Goal: Information Seeking & Learning: Learn about a topic

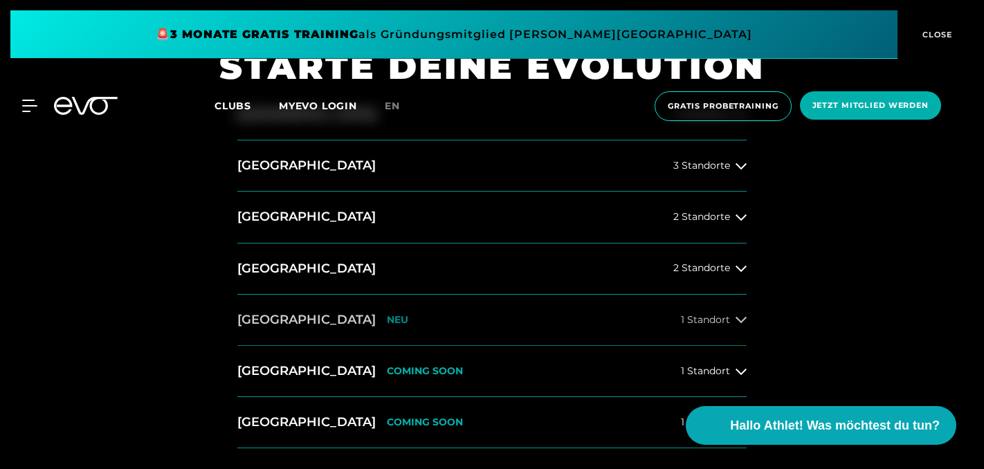
scroll to position [508, 0]
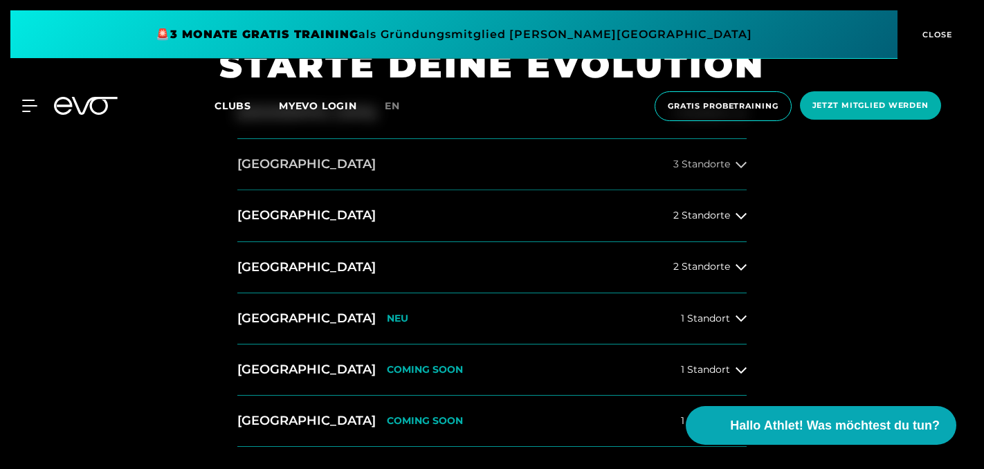
drag, startPoint x: 740, startPoint y: 339, endPoint x: 715, endPoint y: 170, distance: 170.5
click at [716, 170] on div "Hamburg 4 Standorte Berlin 3 Standorte Düsseldorf 2 Standorte München 2 Standor…" at bounding box center [491, 267] width 509 height 359
click at [715, 170] on button "[GEOGRAPHIC_DATA] 3 Standorte" at bounding box center [491, 164] width 509 height 51
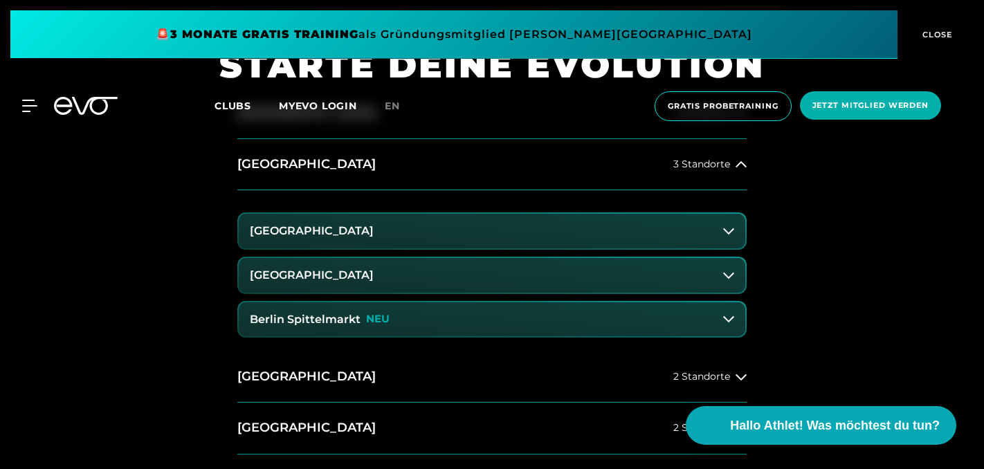
click at [616, 240] on button "[GEOGRAPHIC_DATA]" at bounding box center [492, 231] width 506 height 35
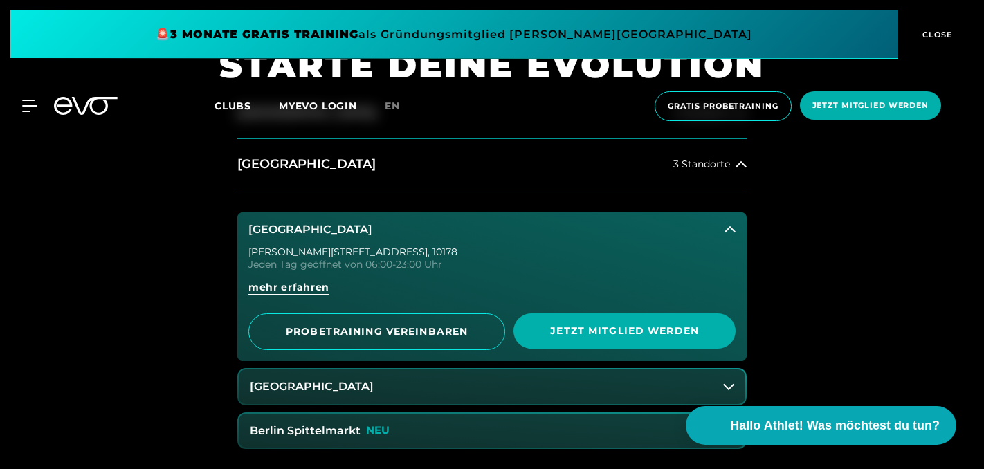
click at [290, 297] on span "mehr erfahren" at bounding box center [288, 292] width 81 height 25
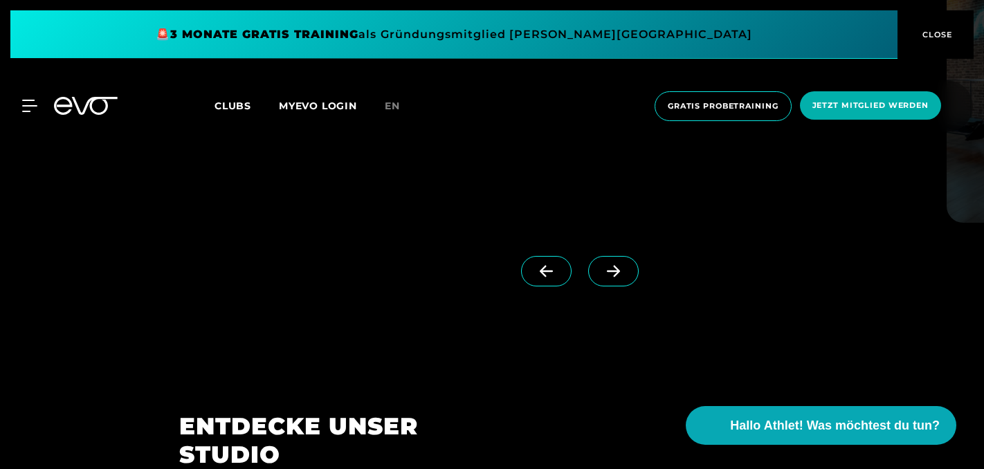
scroll to position [1257, 0]
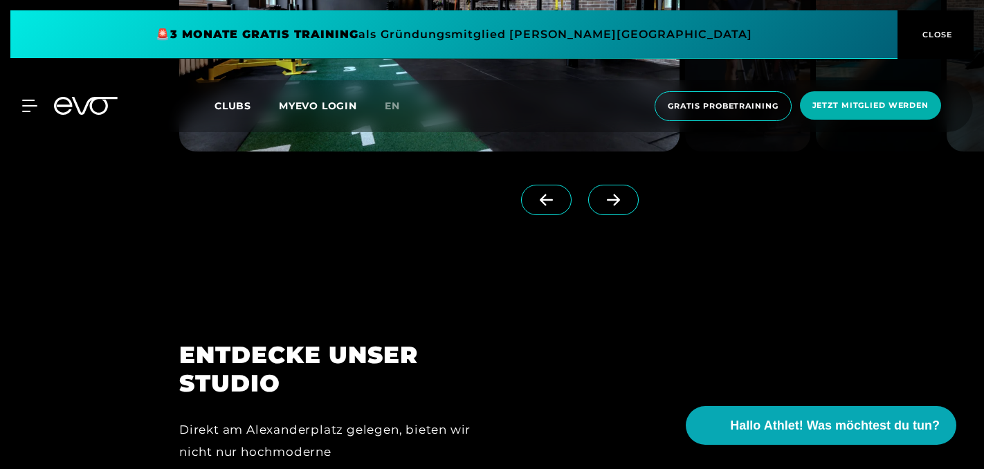
click at [237, 102] on span "Clubs" at bounding box center [232, 106] width 37 height 12
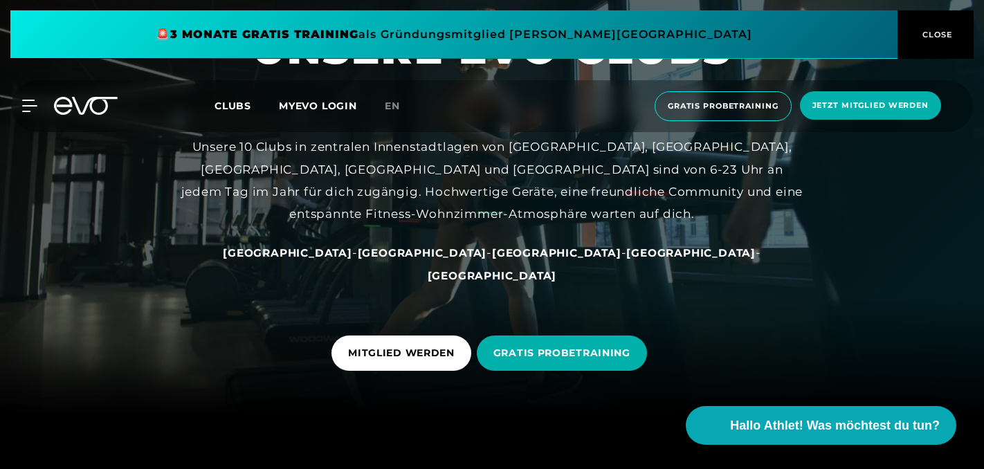
scroll to position [64, 0]
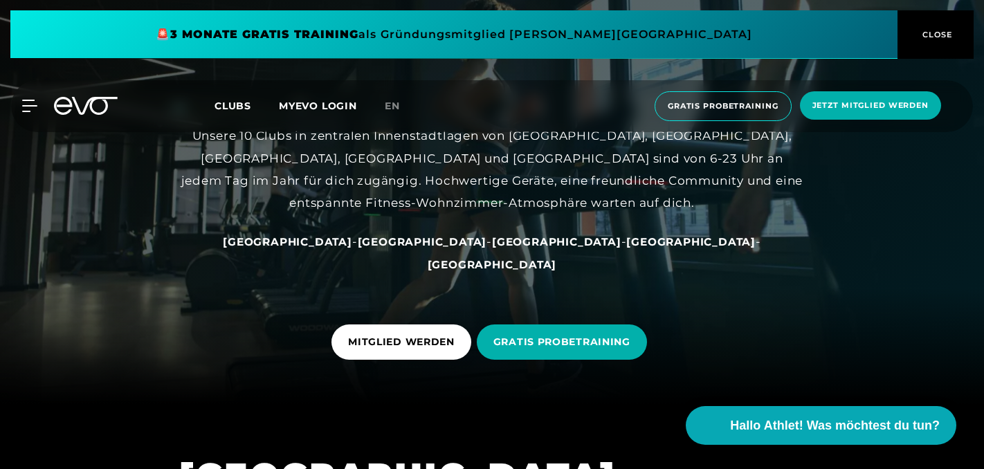
click at [399, 248] on span "[GEOGRAPHIC_DATA]" at bounding box center [422, 241] width 129 height 13
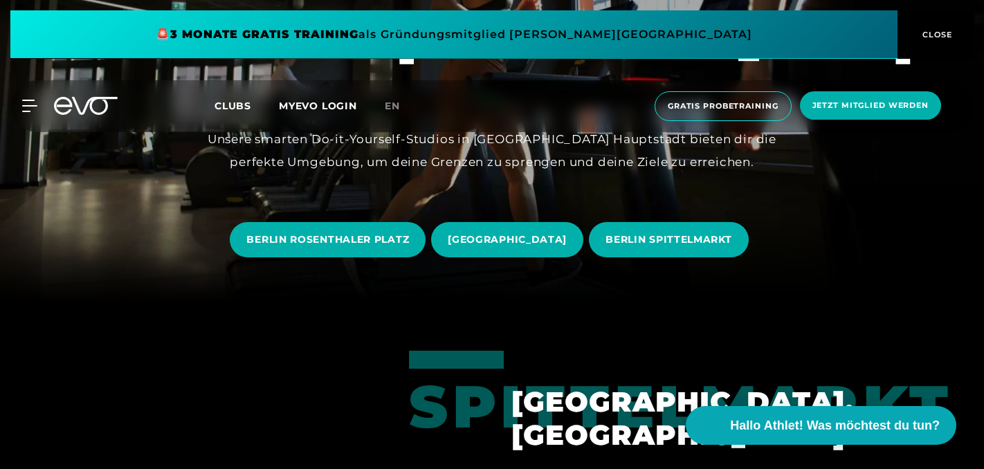
scroll to position [173, 0]
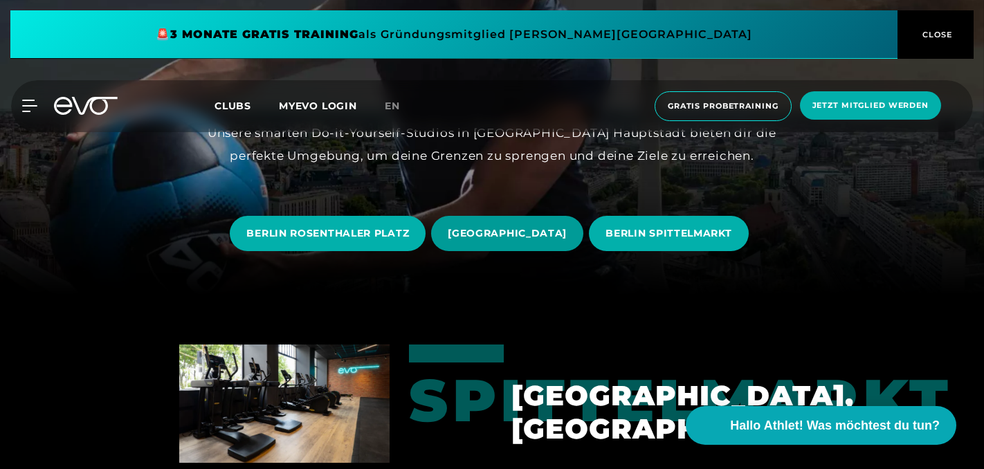
click at [506, 240] on span "BERLIN ALEXANDERPLATZ" at bounding box center [507, 233] width 119 height 15
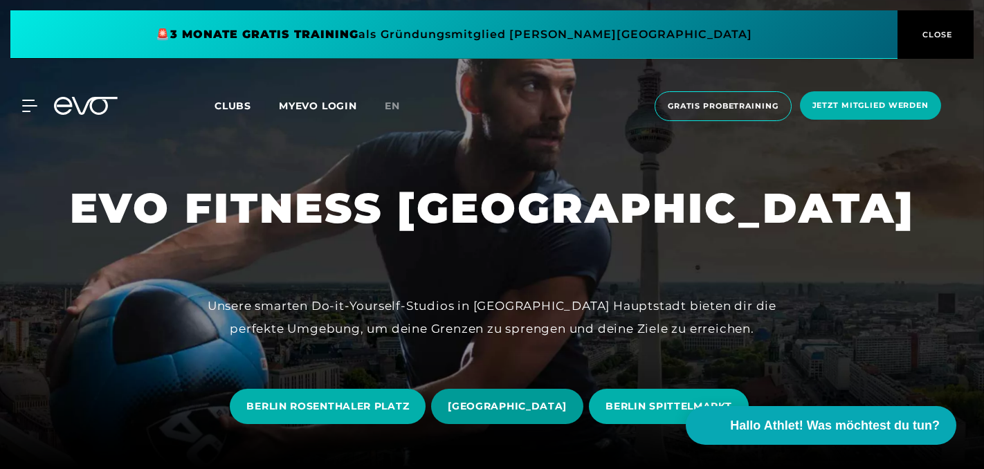
click at [511, 419] on span "BERLIN ALEXANDERPLATZ" at bounding box center [507, 406] width 152 height 35
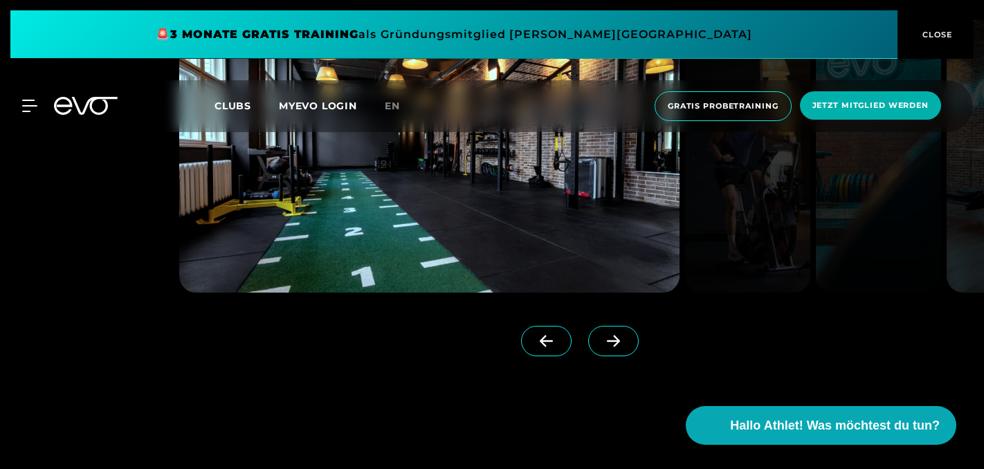
scroll to position [1134, 0]
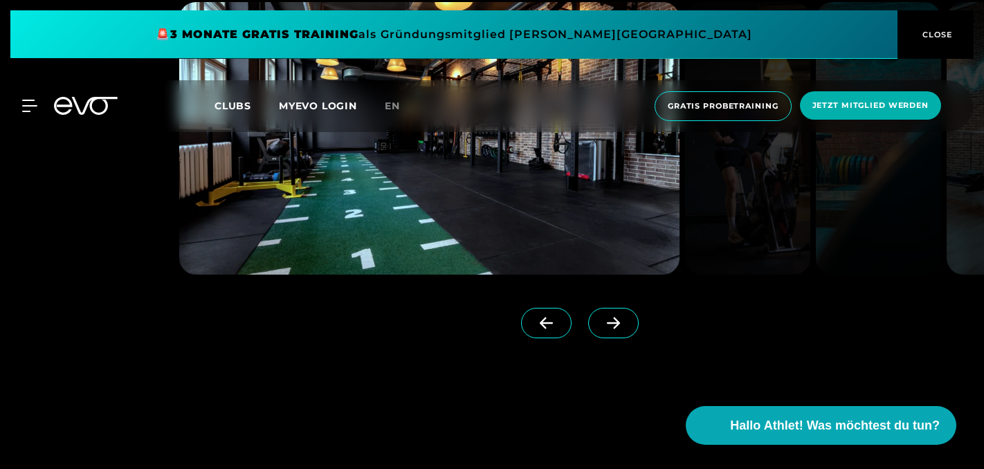
click at [594, 335] on span at bounding box center [613, 323] width 50 height 30
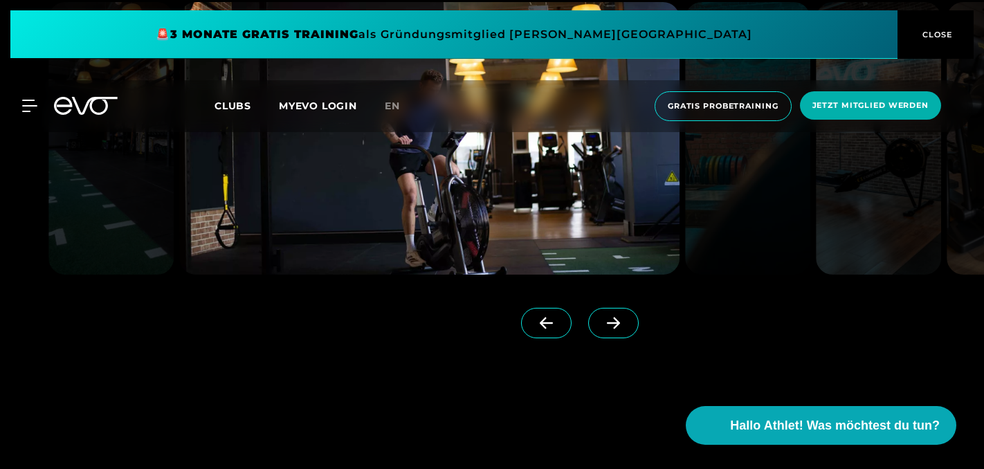
click at [594, 335] on span at bounding box center [613, 323] width 50 height 30
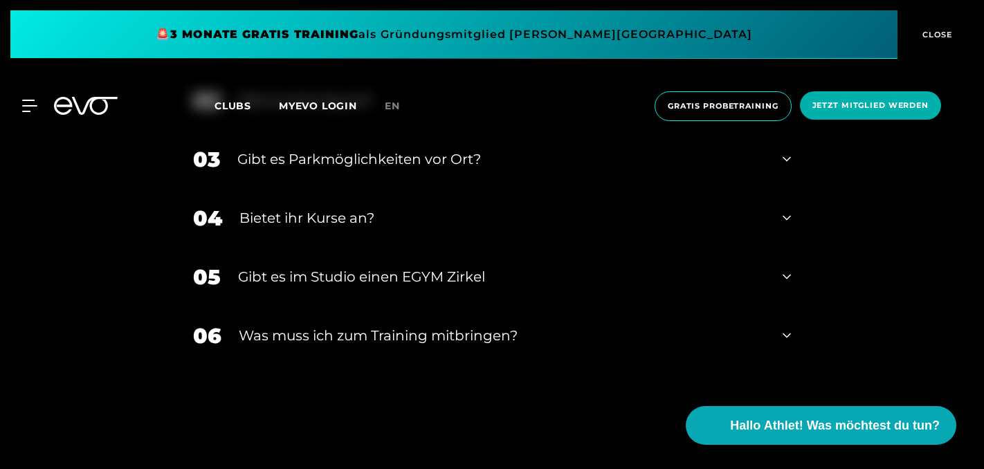
scroll to position [4648, 0]
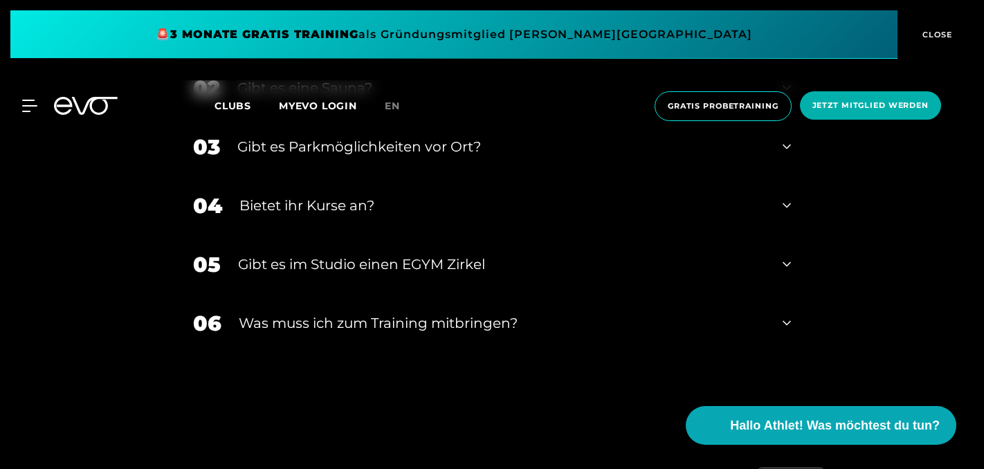
click at [785, 326] on icon at bounding box center [786, 323] width 8 height 17
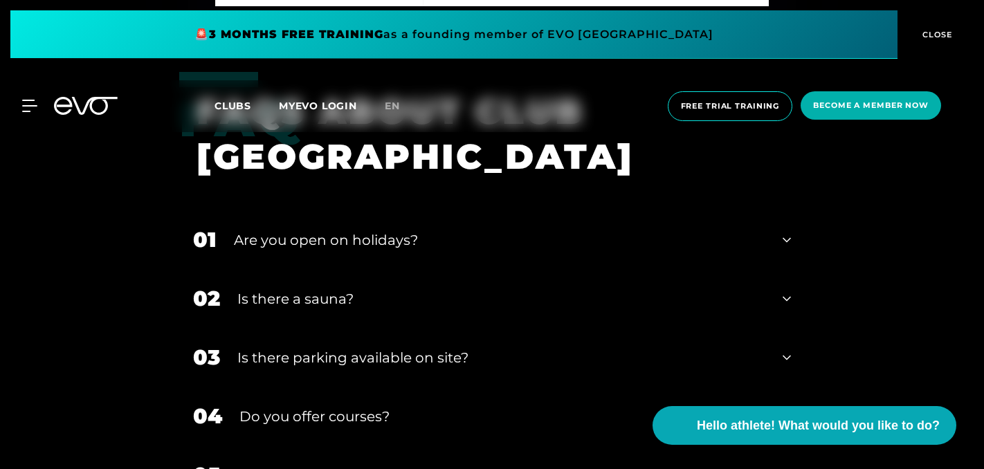
scroll to position [4288, 0]
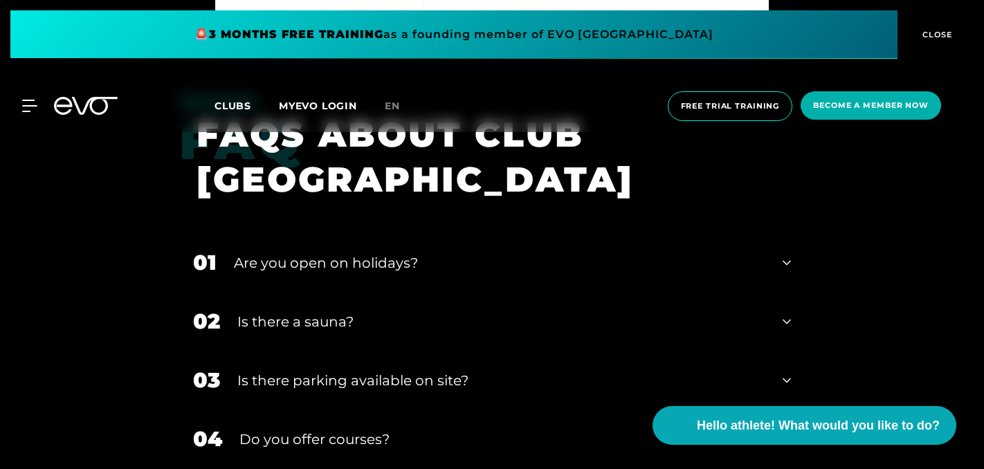
click at [787, 320] on icon at bounding box center [786, 322] width 8 height 5
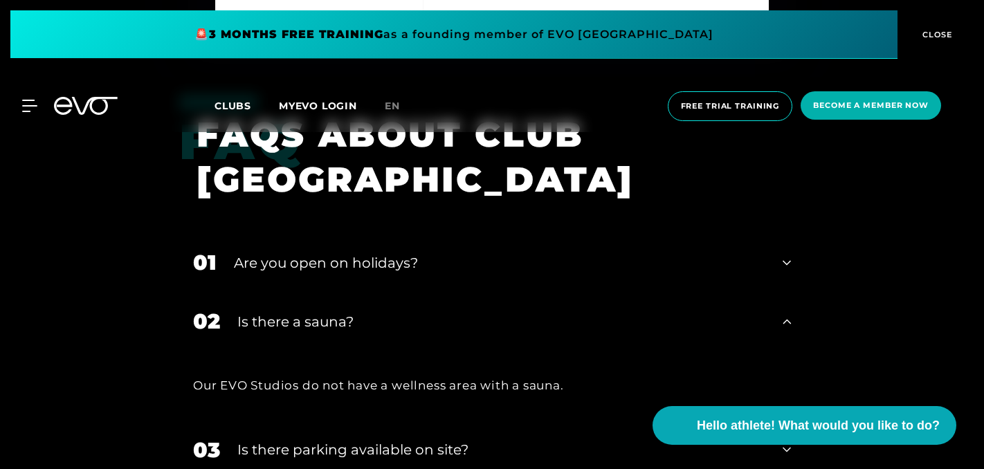
click at [787, 255] on icon at bounding box center [786, 263] width 8 height 17
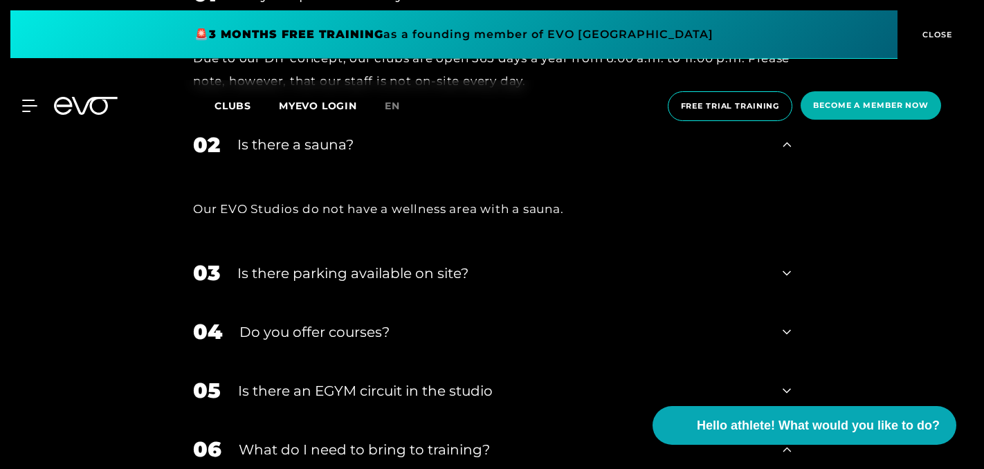
scroll to position [4558, 0]
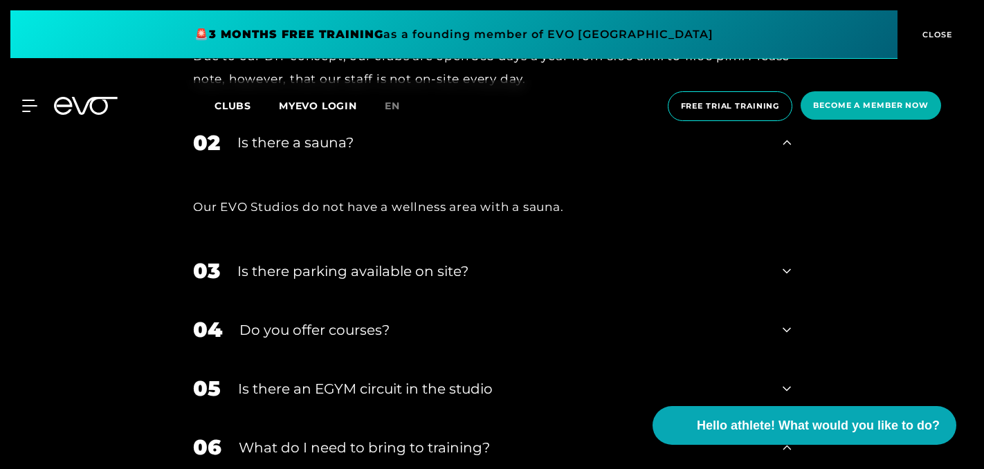
click at [793, 261] on div "03 Is there parking available on site?" at bounding box center [491, 270] width 625 height 59
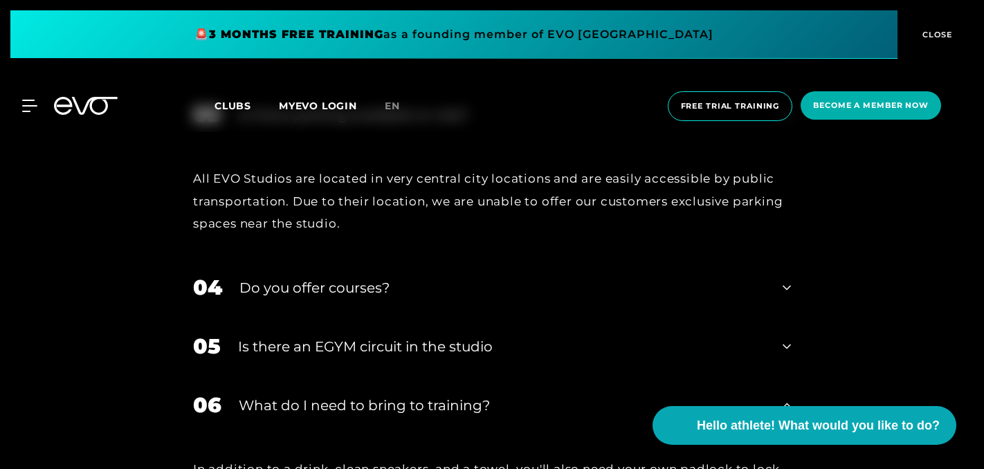
scroll to position [4719, 0]
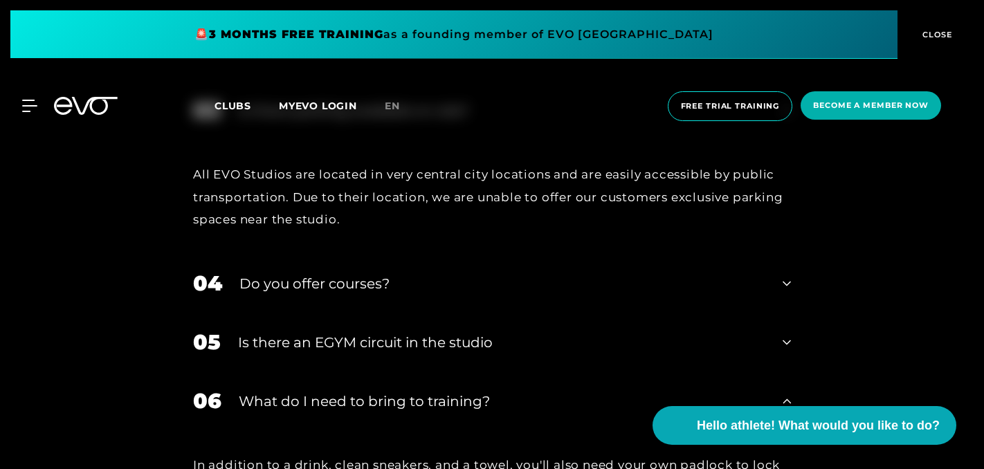
click at [787, 275] on icon at bounding box center [786, 283] width 8 height 17
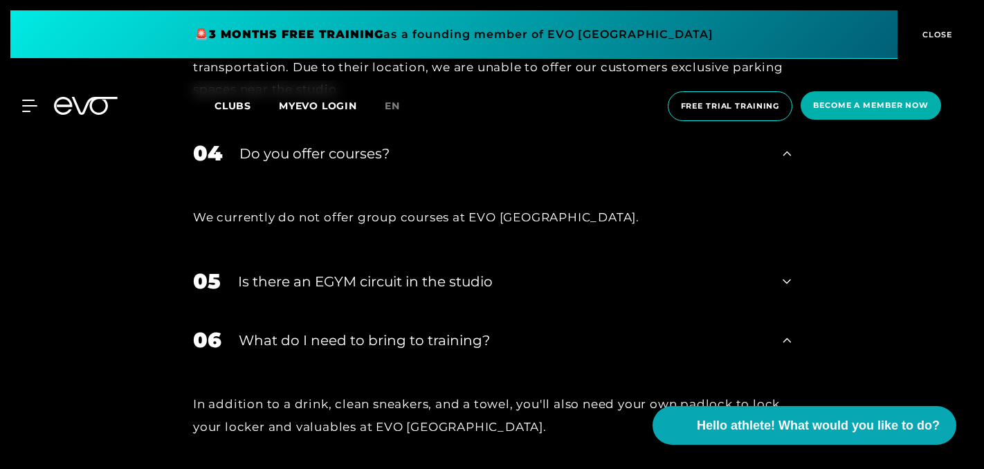
scroll to position [4865, 0]
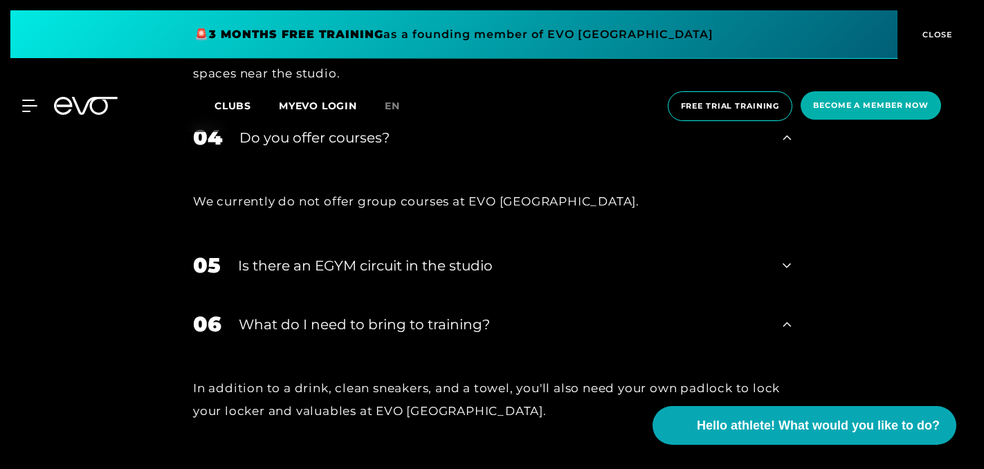
click at [784, 257] on icon at bounding box center [786, 265] width 8 height 17
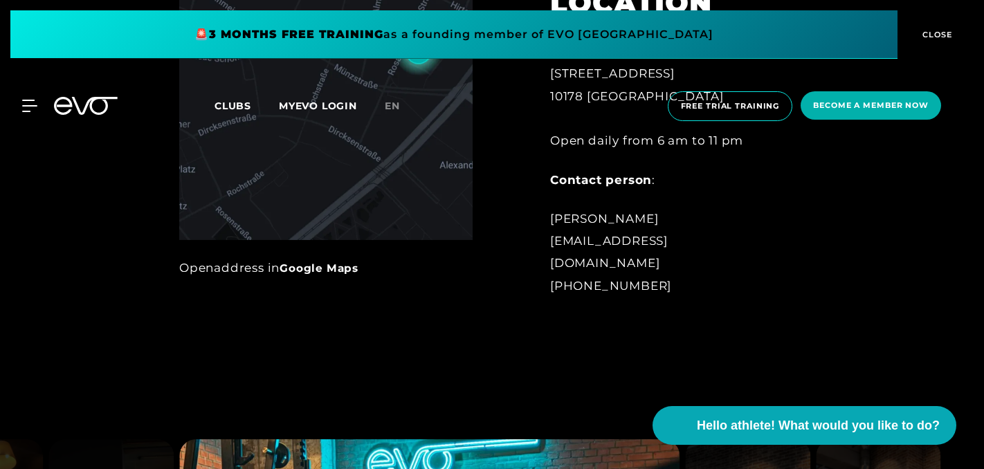
scroll to position [0, 0]
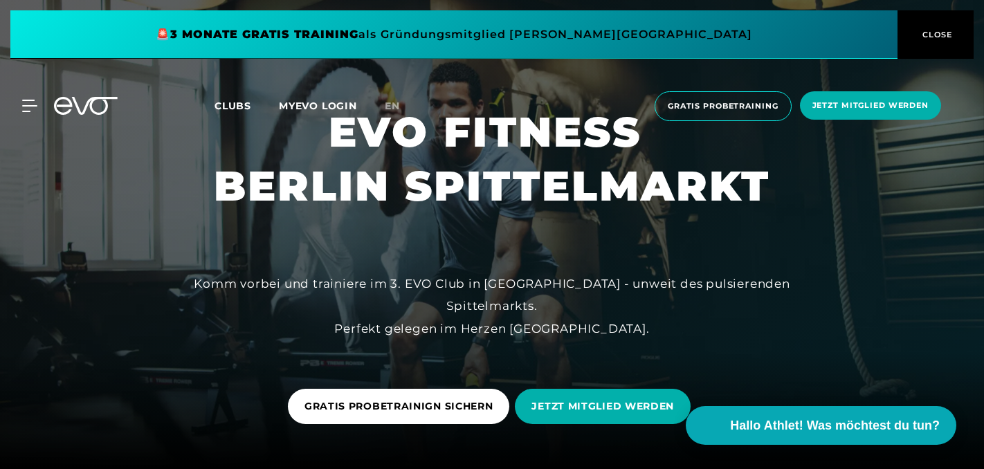
click at [230, 100] on span "Clubs" at bounding box center [232, 106] width 37 height 12
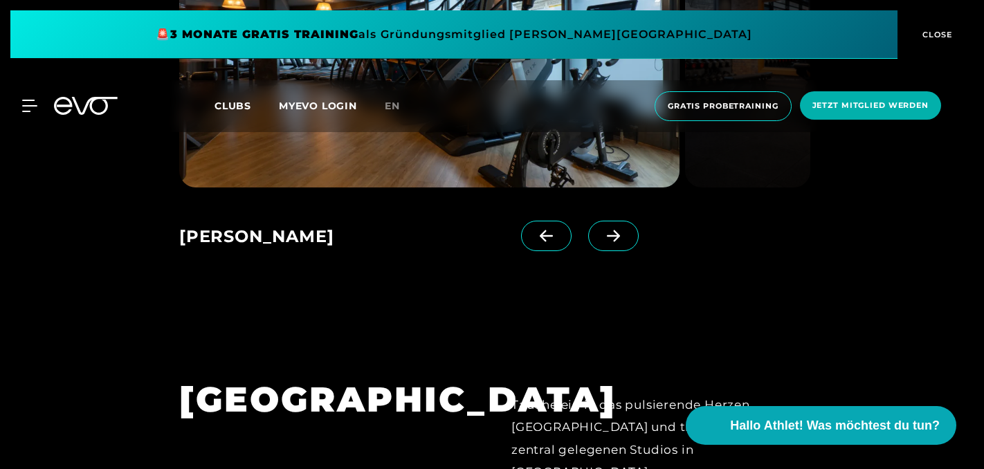
scroll to position [1035, 0]
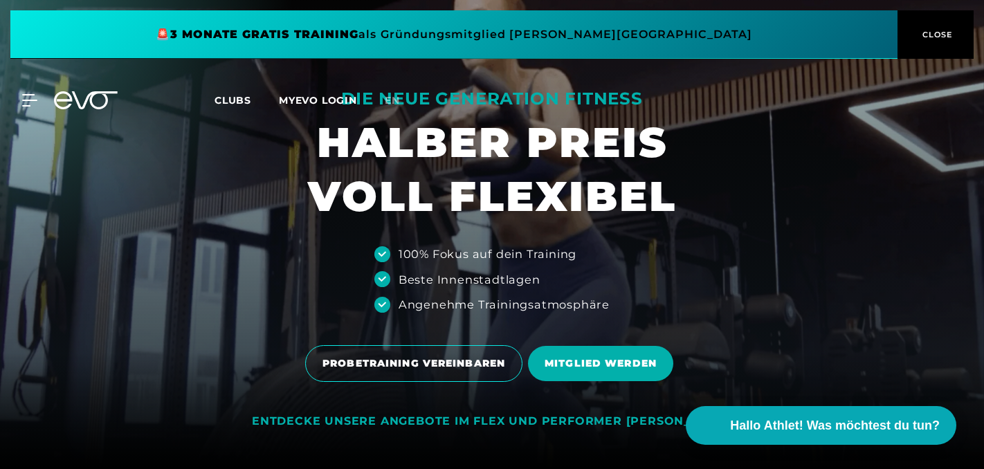
scroll to position [56, 0]
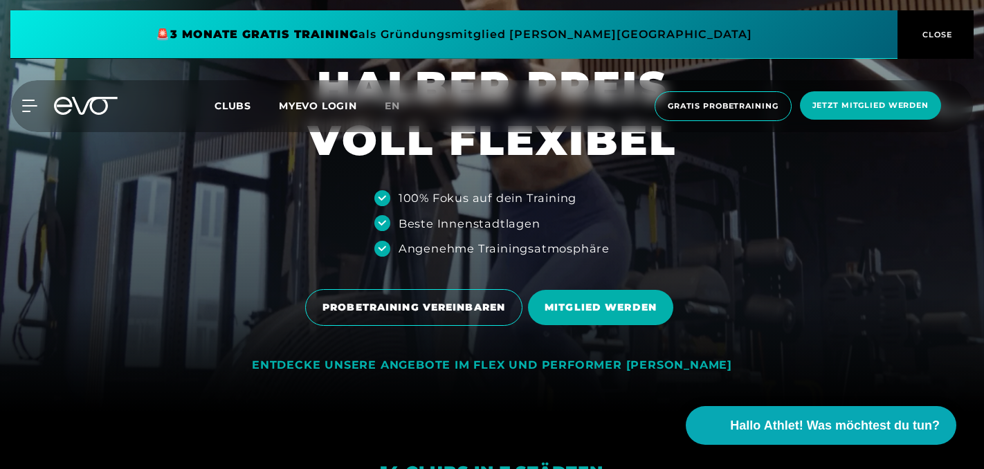
click at [948, 30] on span "CLOSE" at bounding box center [936, 34] width 34 height 12
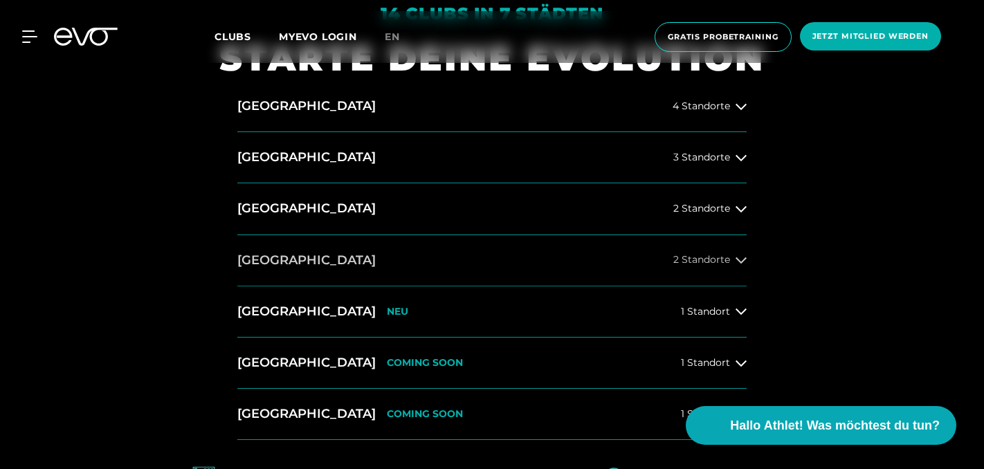
scroll to position [513, 0]
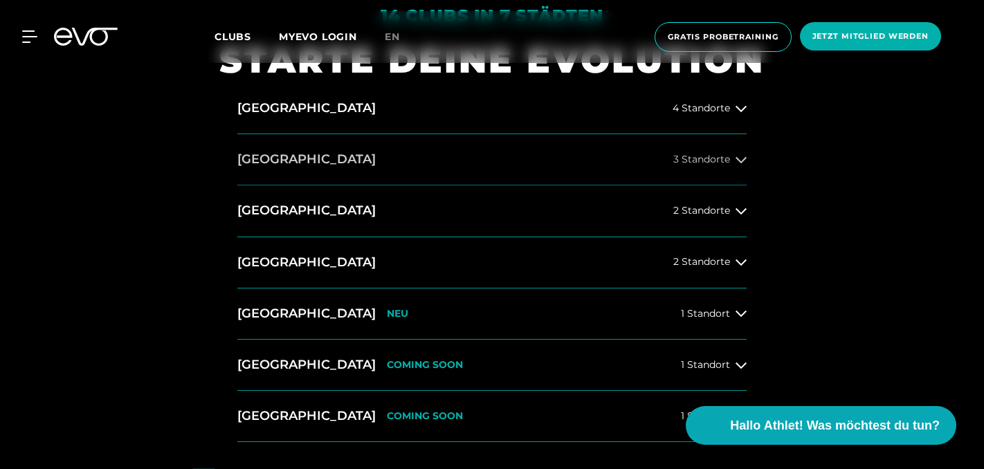
click at [740, 158] on icon at bounding box center [740, 159] width 11 height 11
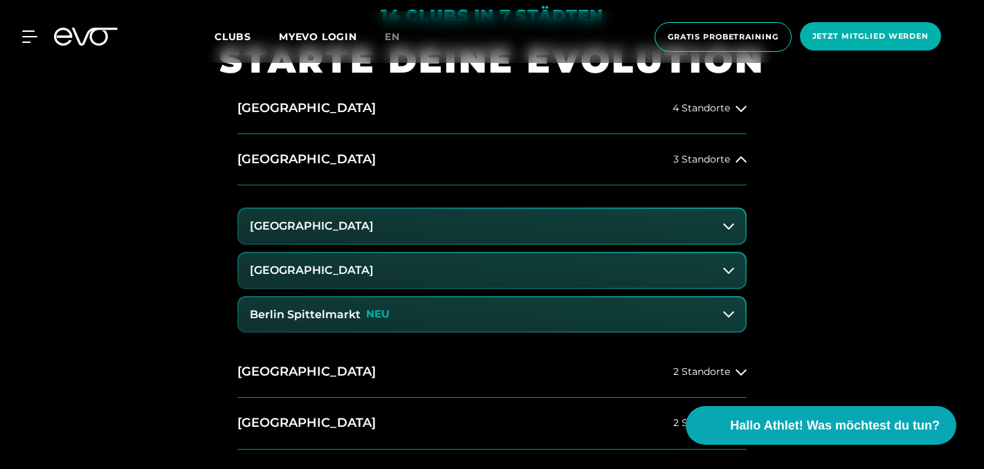
click at [670, 222] on button "[GEOGRAPHIC_DATA]" at bounding box center [492, 226] width 506 height 35
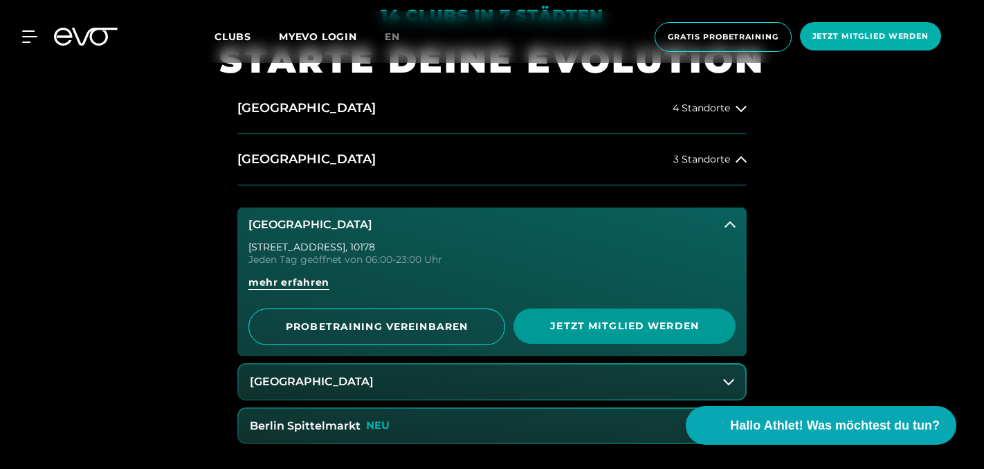
click at [631, 331] on span "Jetzt Mitglied werden" at bounding box center [624, 326] width 189 height 15
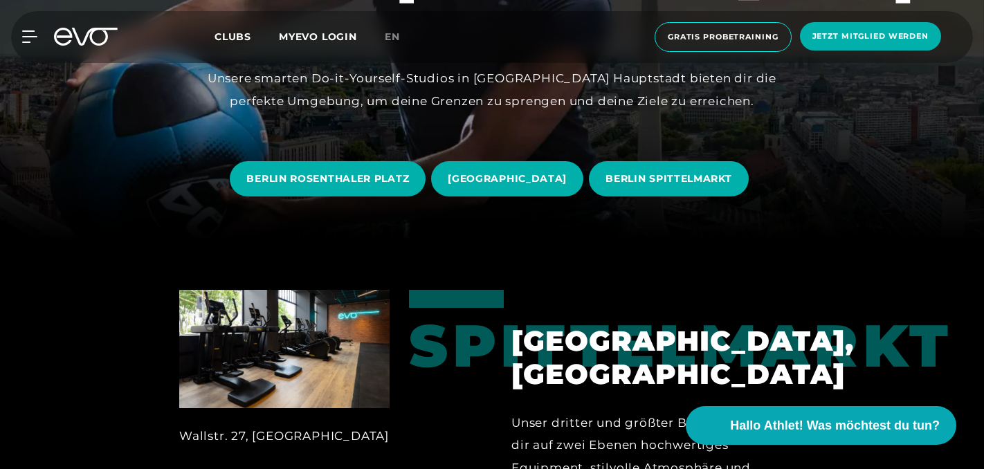
scroll to position [227, 0]
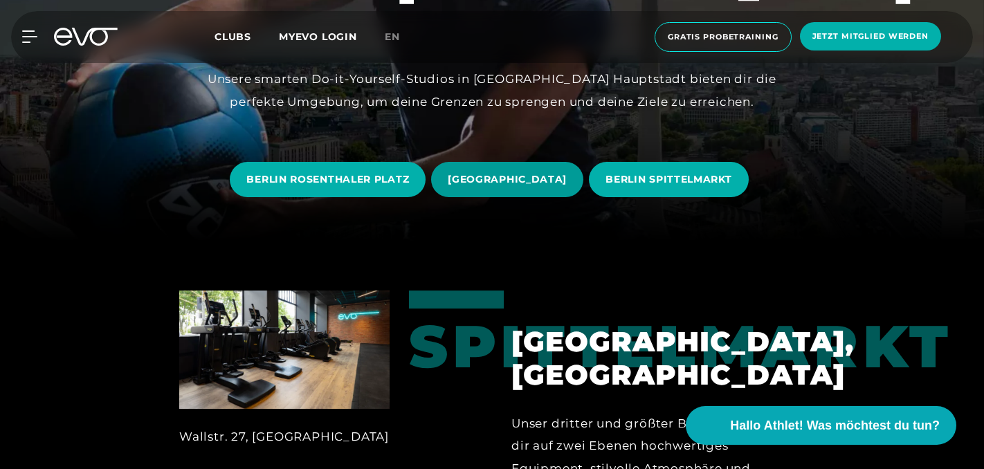
click at [531, 183] on span "BERLIN ALEXANDERPLATZ" at bounding box center [507, 179] width 119 height 15
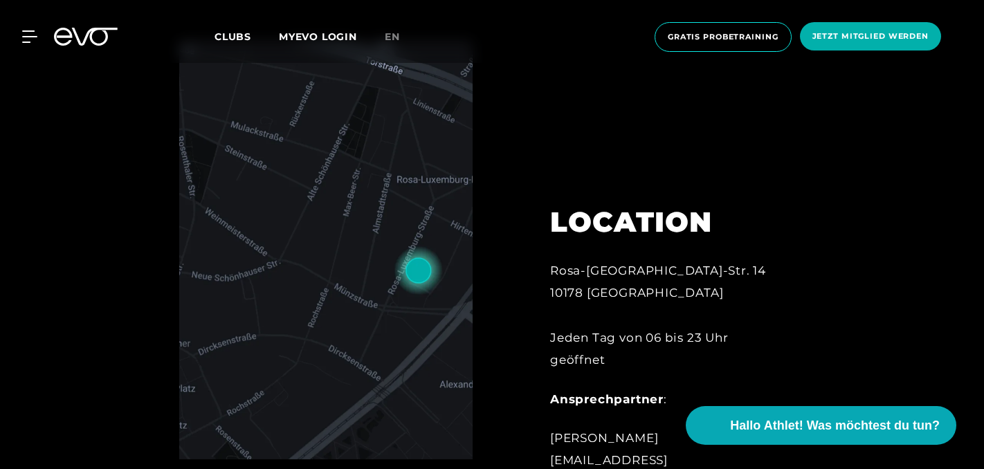
scroll to position [485, 0]
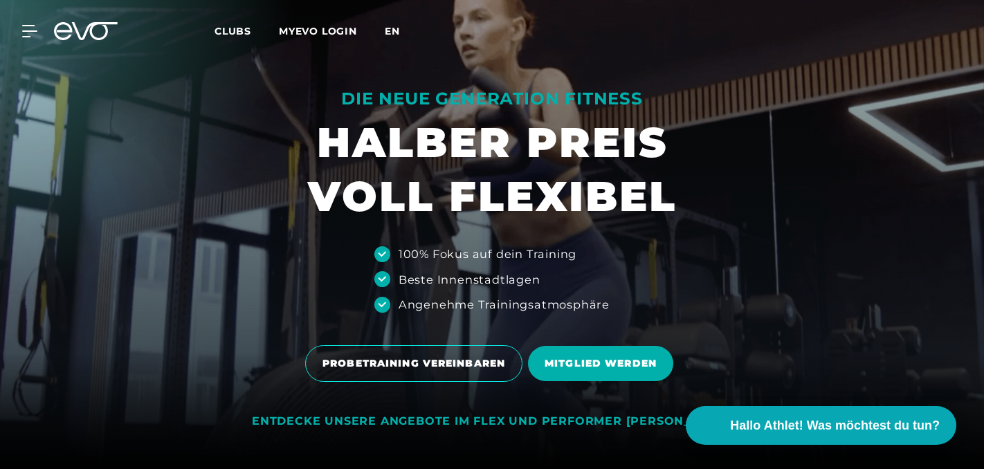
click at [390, 34] on span "en" at bounding box center [392, 31] width 15 height 12
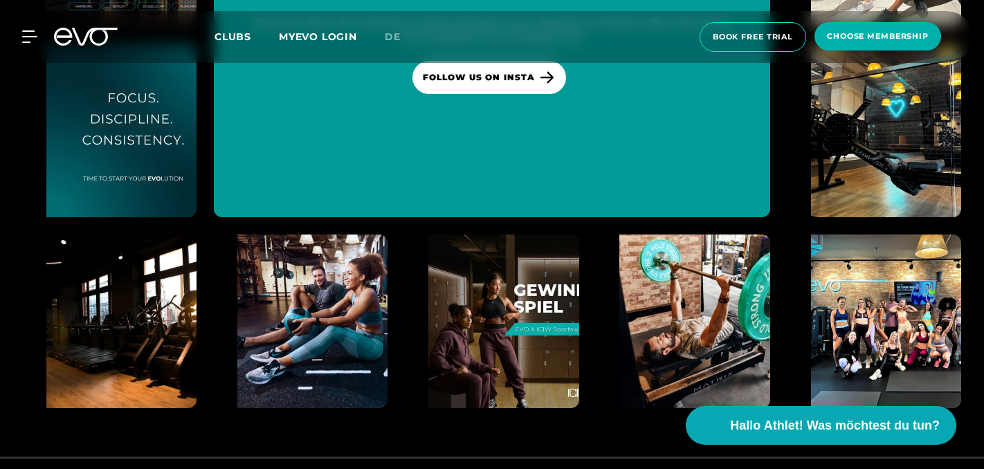
scroll to position [7972, 0]
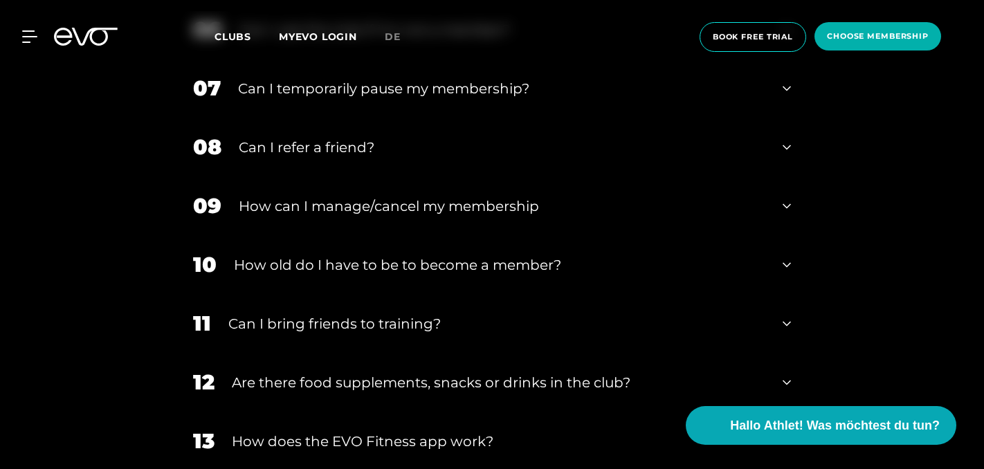
scroll to position [887, 0]
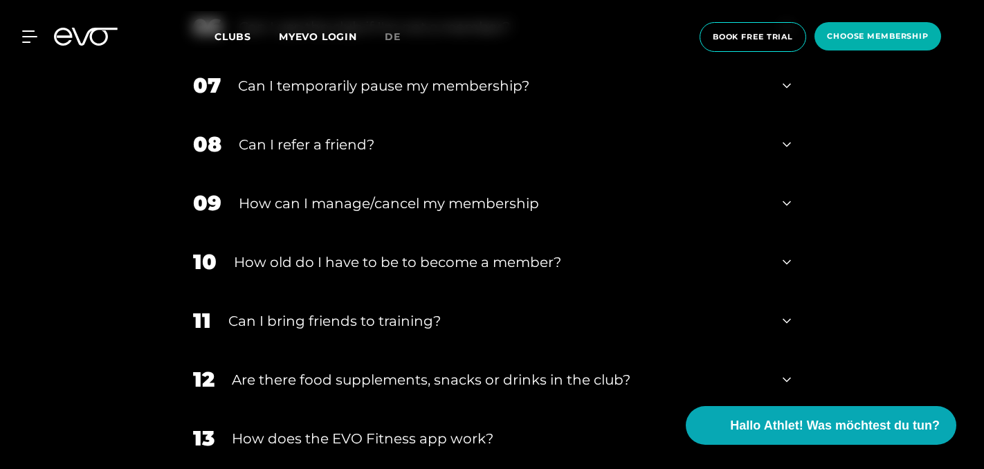
click at [791, 265] on div "10 How old do I have to be to become a member?" at bounding box center [491, 261] width 625 height 59
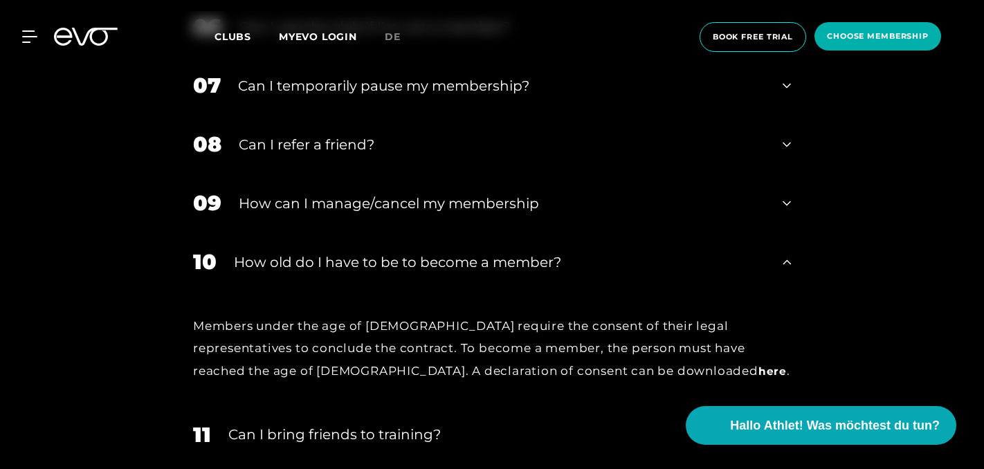
click at [791, 265] on div "10 How old do I have to be to become a member?" at bounding box center [491, 261] width 625 height 59
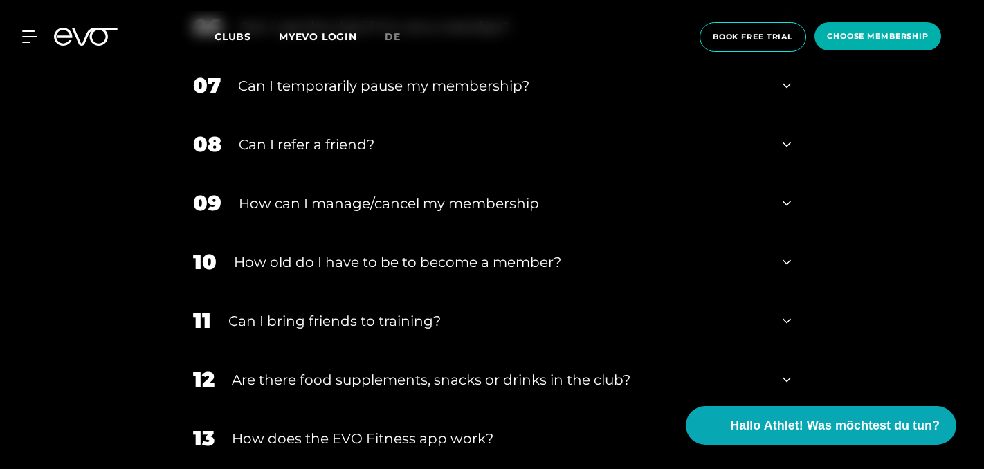
click at [790, 319] on icon at bounding box center [786, 320] width 8 height 5
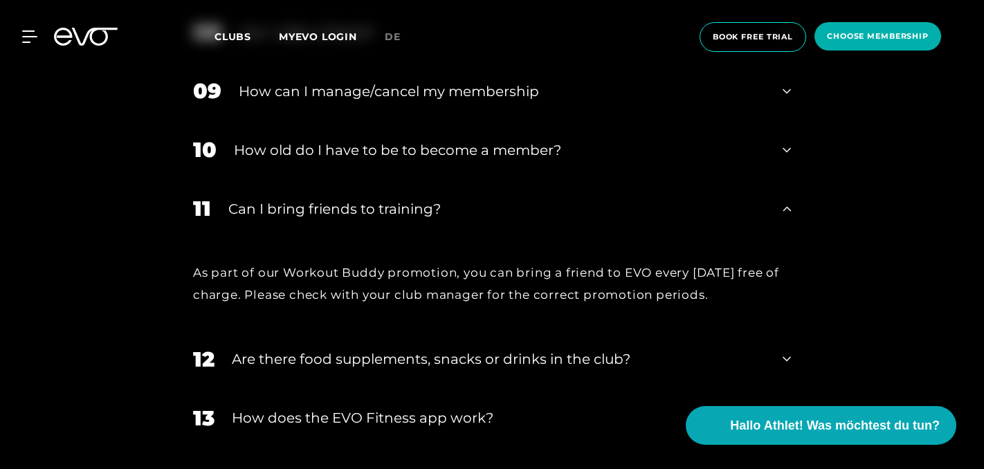
scroll to position [1000, 0]
click at [791, 207] on div "11 Can I bring friends to training?" at bounding box center [491, 207] width 625 height 59
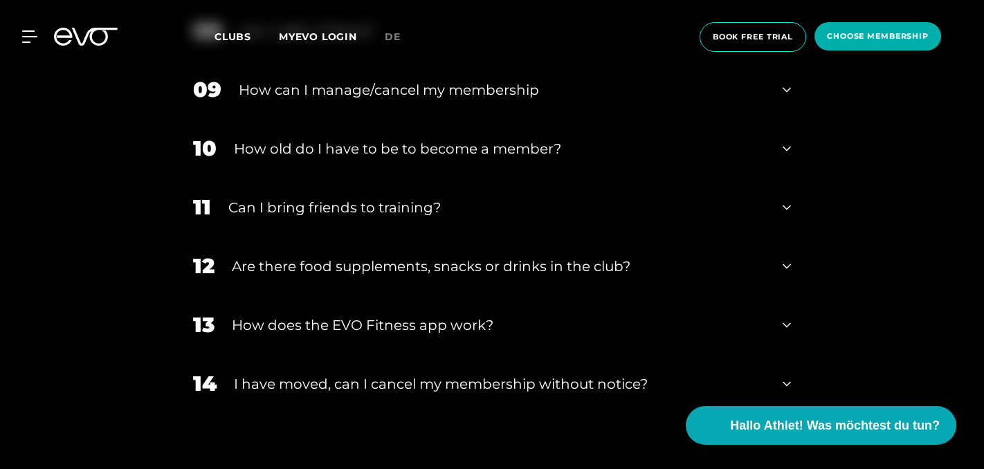
click at [784, 270] on icon at bounding box center [786, 266] width 8 height 17
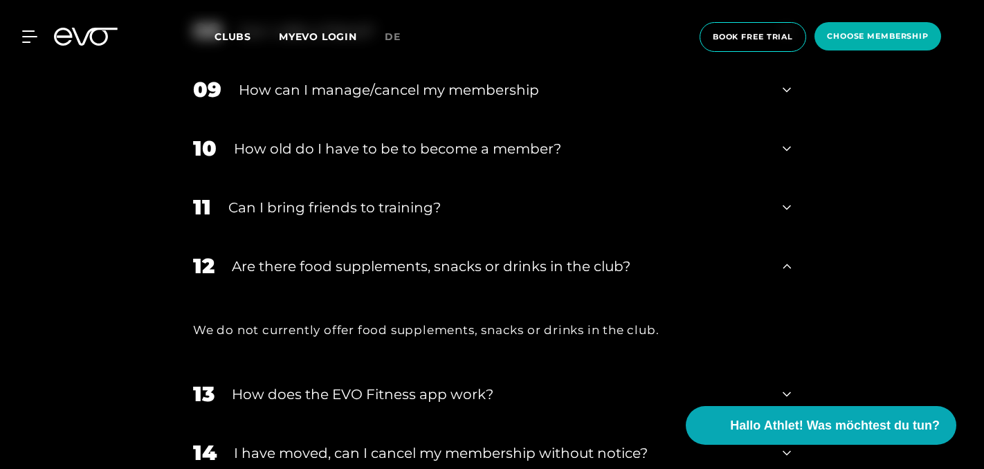
click at [784, 270] on icon at bounding box center [786, 266] width 8 height 17
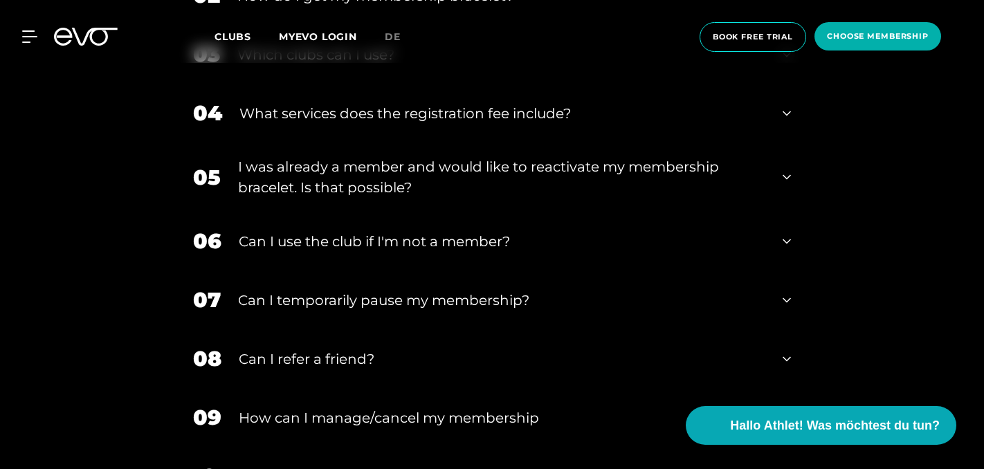
scroll to position [666, 0]
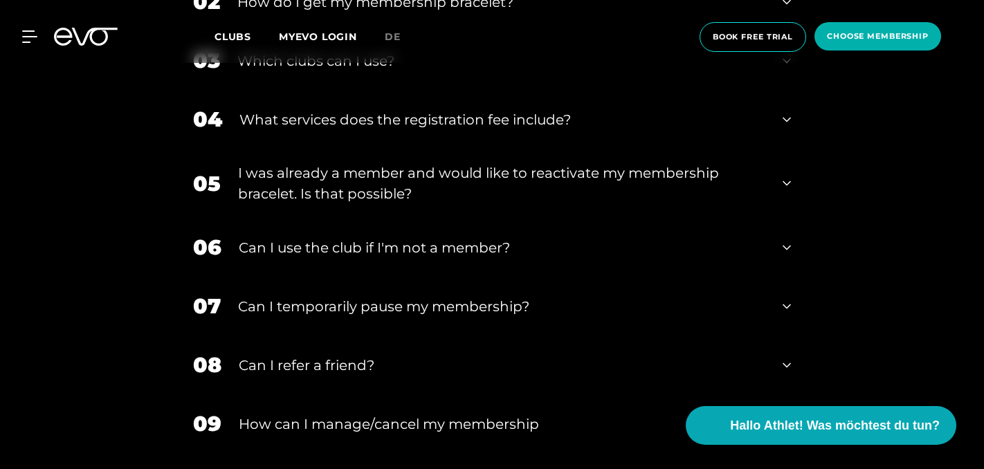
click at [790, 248] on icon at bounding box center [786, 247] width 8 height 17
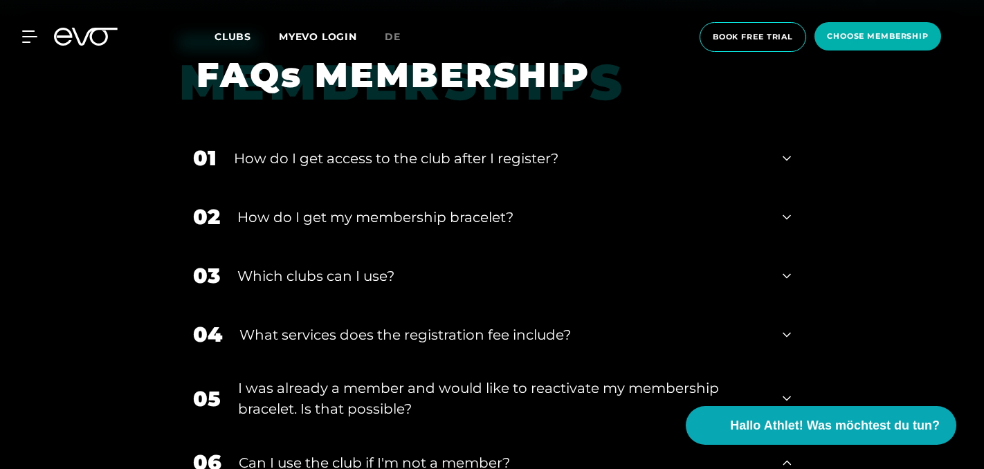
scroll to position [448, 0]
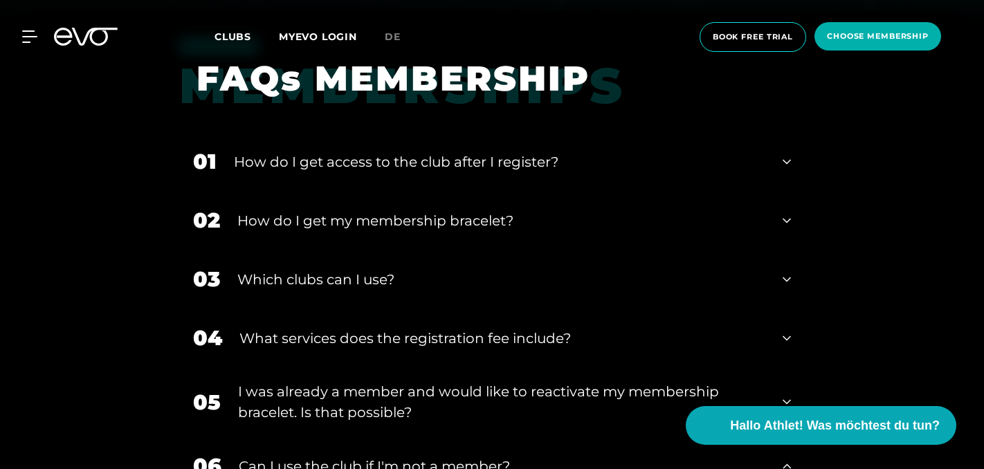
click at [785, 222] on icon at bounding box center [786, 220] width 8 height 5
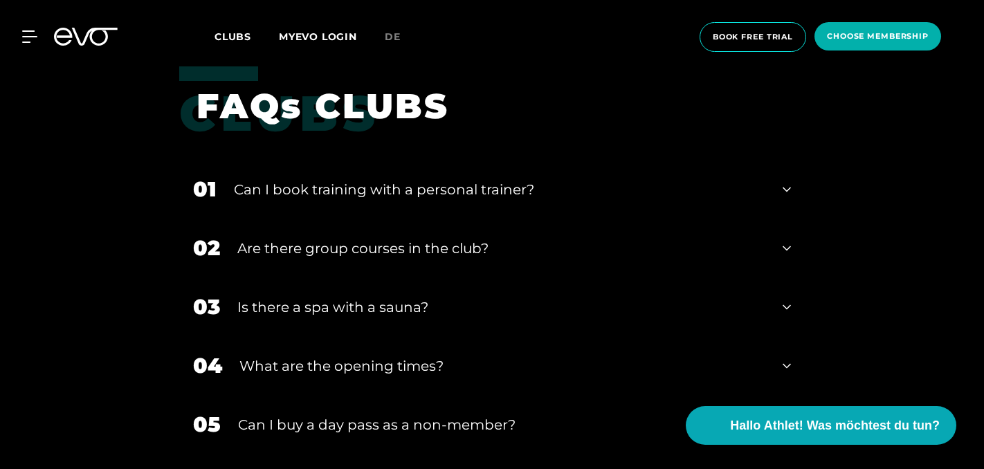
scroll to position [2197, 0]
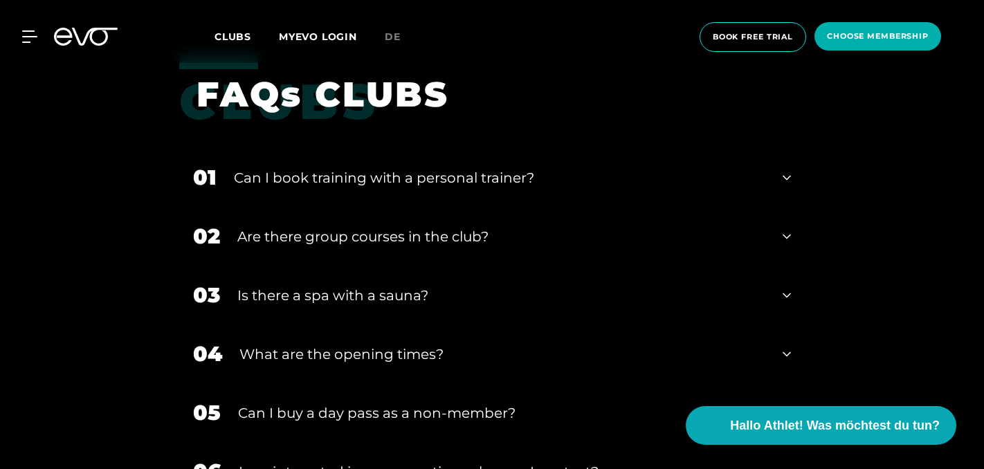
click at [782, 178] on div "01 Can I book training with a personal trainer?" at bounding box center [491, 177] width 625 height 59
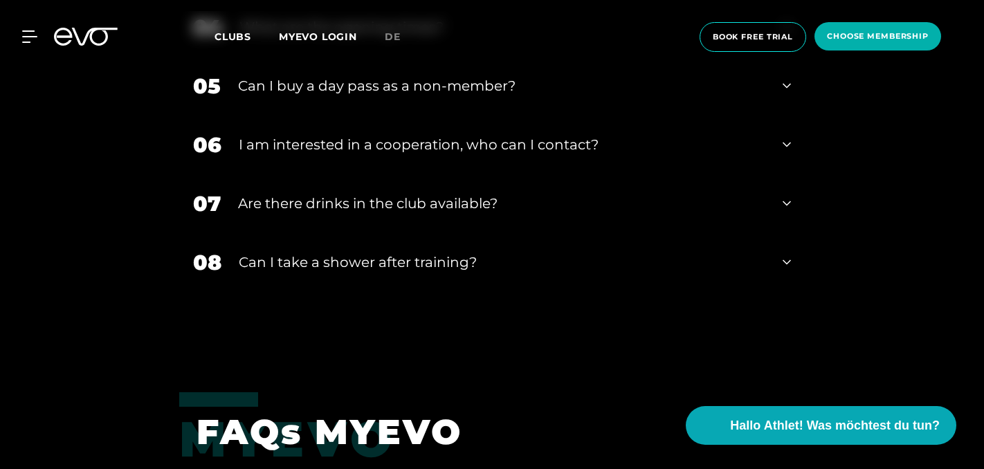
scroll to position [2638, 0]
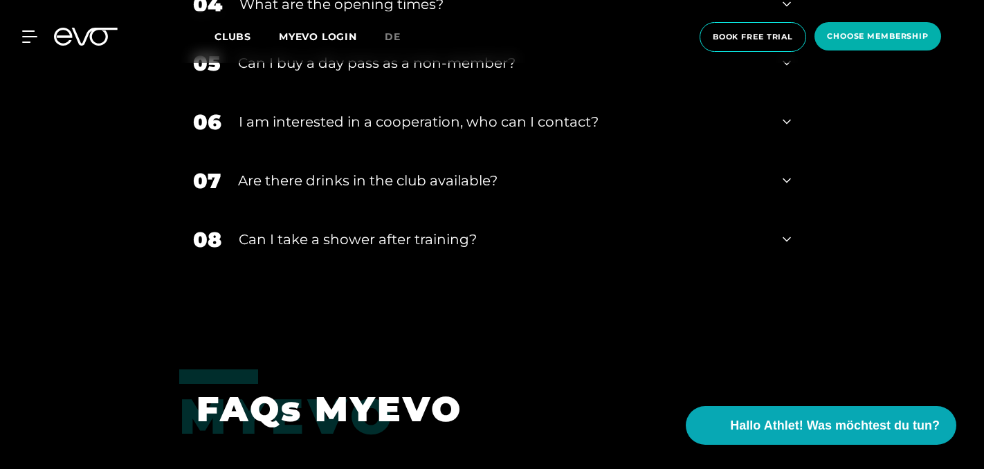
click at [782, 250] on div "08 Can I take a shower after training?" at bounding box center [491, 239] width 625 height 59
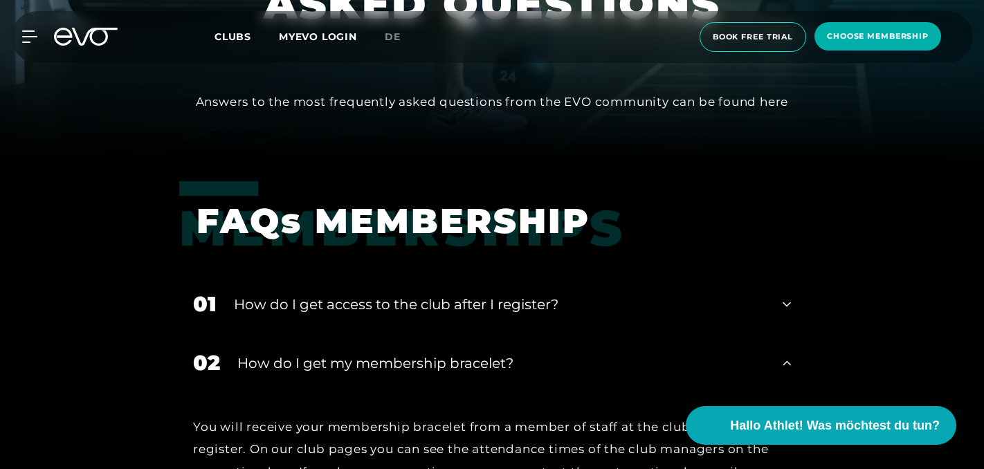
scroll to position [0, 0]
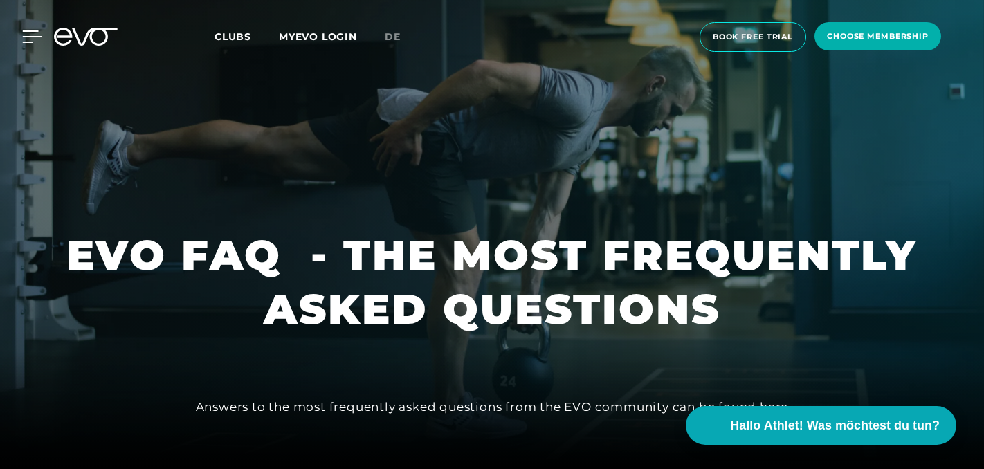
click at [27, 39] on icon at bounding box center [32, 36] width 20 height 12
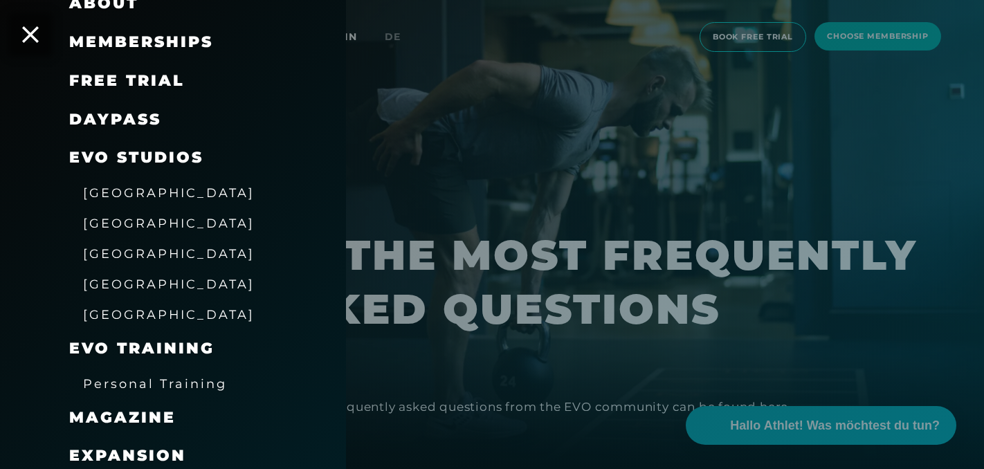
scroll to position [230, 0]
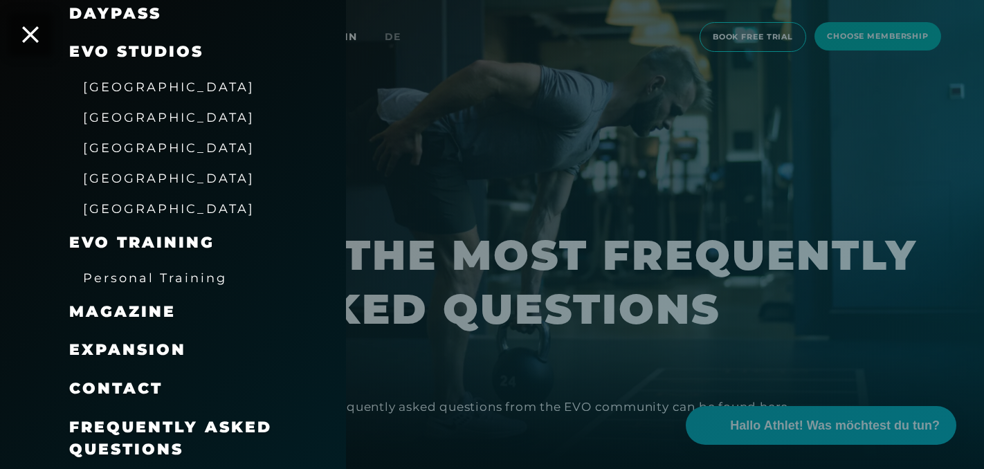
click at [158, 424] on span "Frequently asked questions" at bounding box center [170, 438] width 203 height 41
click at [221, 432] on span "Frequently asked questions" at bounding box center [170, 438] width 203 height 41
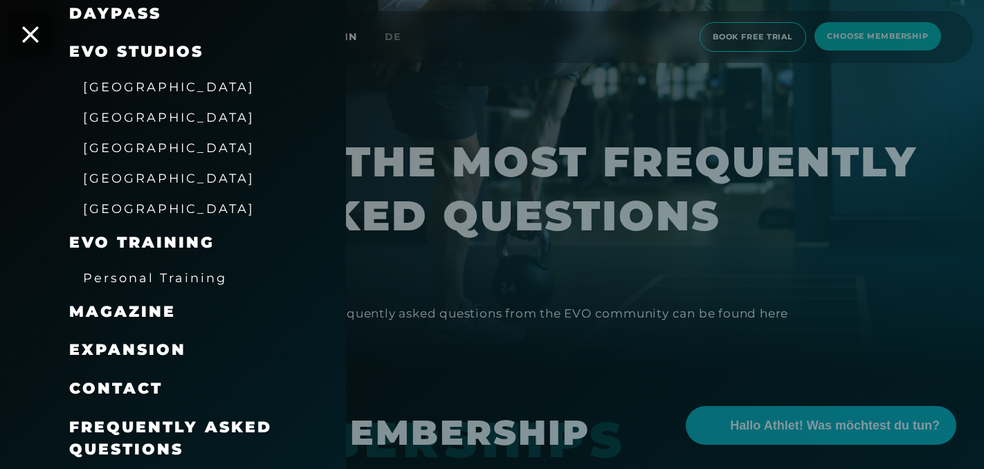
scroll to position [109, 0]
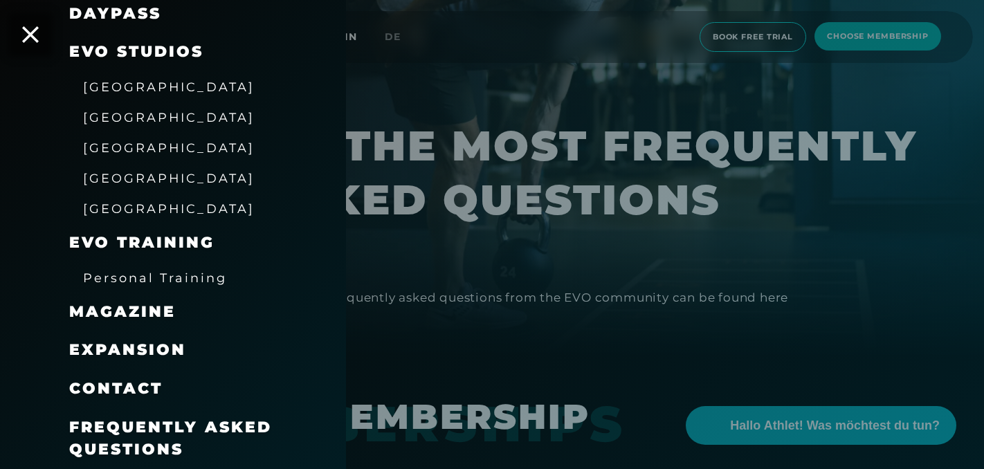
click at [819, 128] on div at bounding box center [492, 234] width 984 height 469
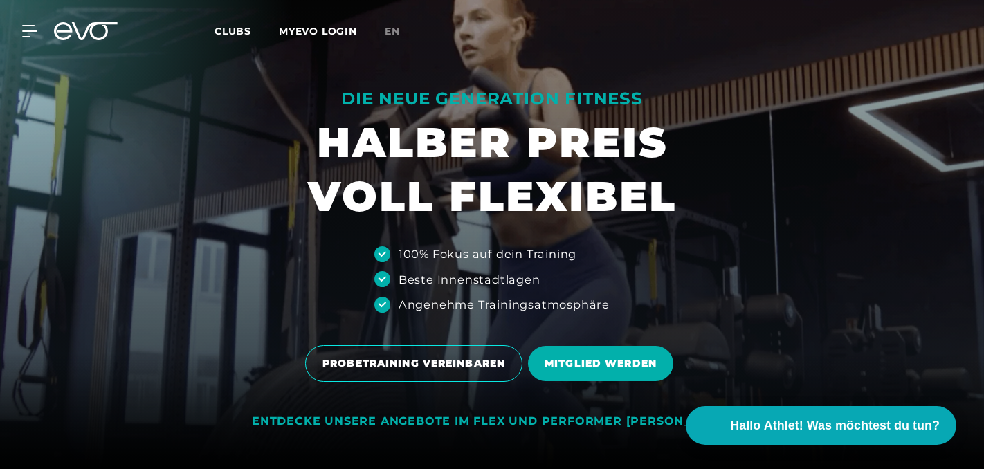
click at [241, 33] on span "Clubs" at bounding box center [232, 31] width 37 height 12
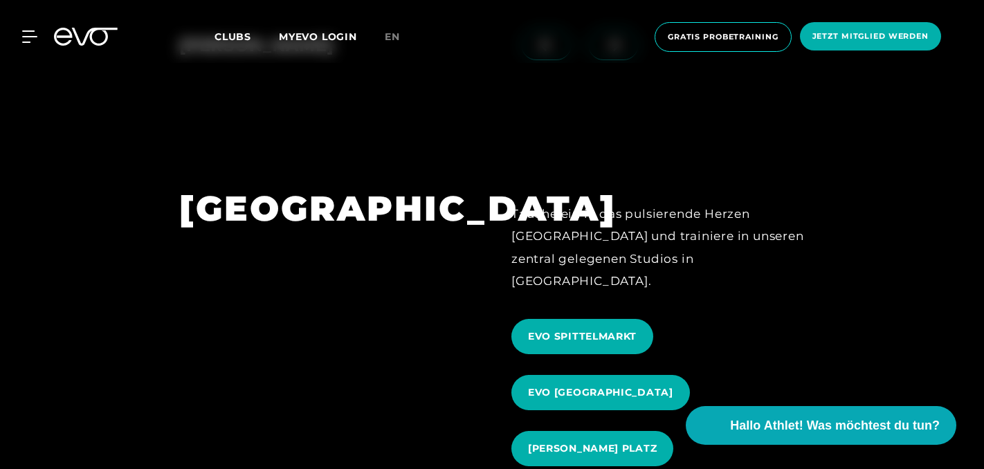
scroll to position [1225, 0]
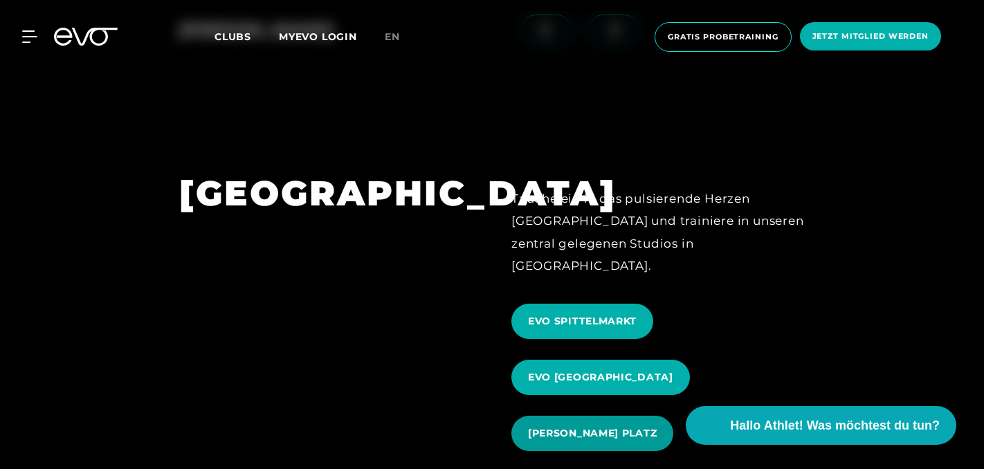
click at [632, 428] on span "[PERSON_NAME] PLATZ" at bounding box center [592, 433] width 162 height 35
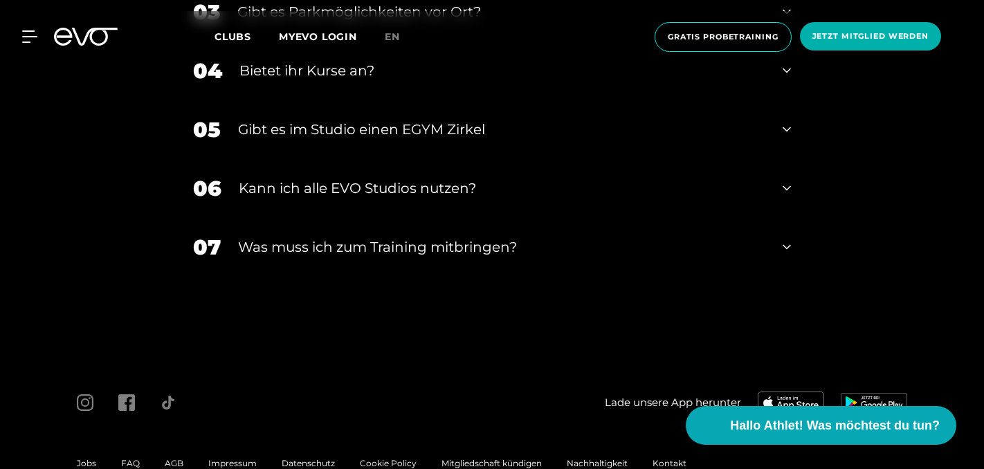
scroll to position [4916, 0]
click at [392, 38] on span "en" at bounding box center [392, 36] width 15 height 12
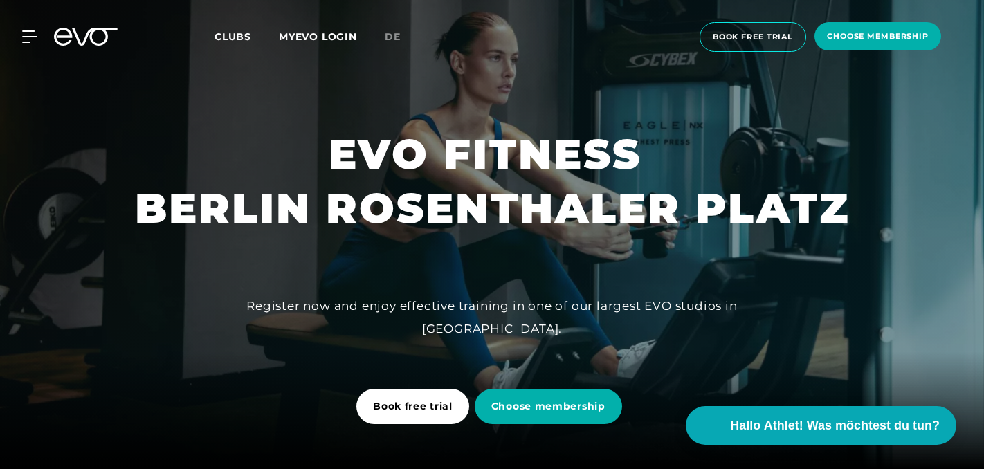
click at [393, 43] on link "de" at bounding box center [401, 37] width 33 height 16
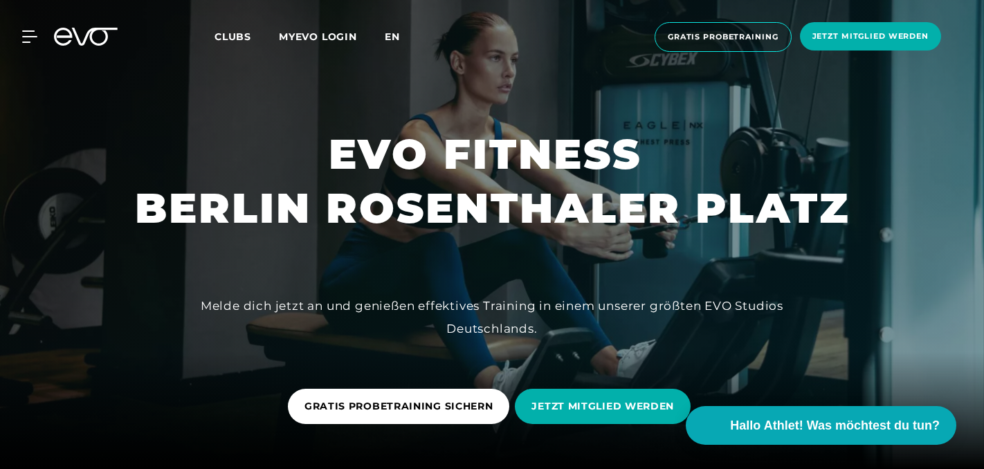
click at [391, 35] on span "en" at bounding box center [392, 36] width 15 height 12
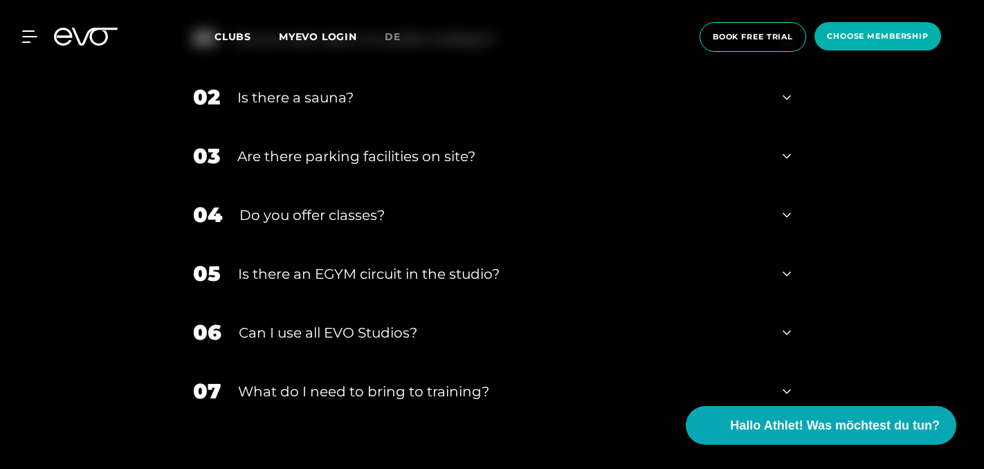
scroll to position [4613, 0]
click at [783, 383] on icon at bounding box center [786, 391] width 8 height 17
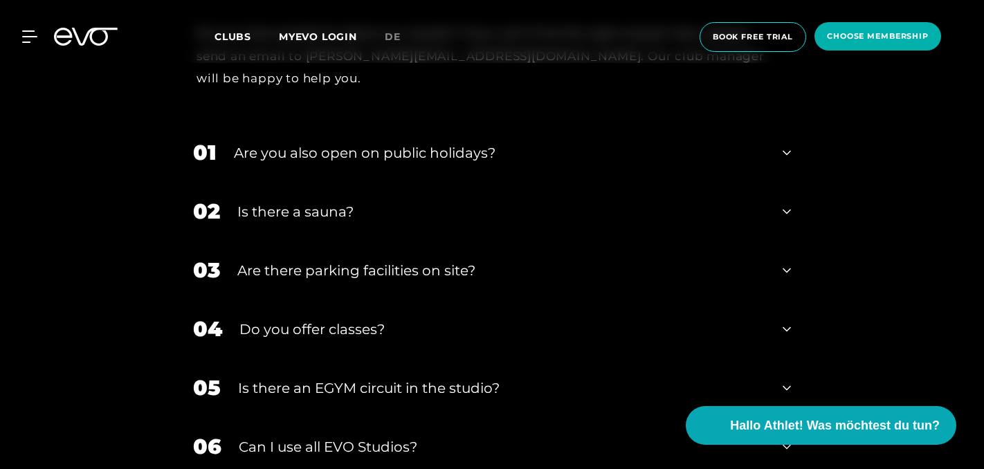
scroll to position [4494, 0]
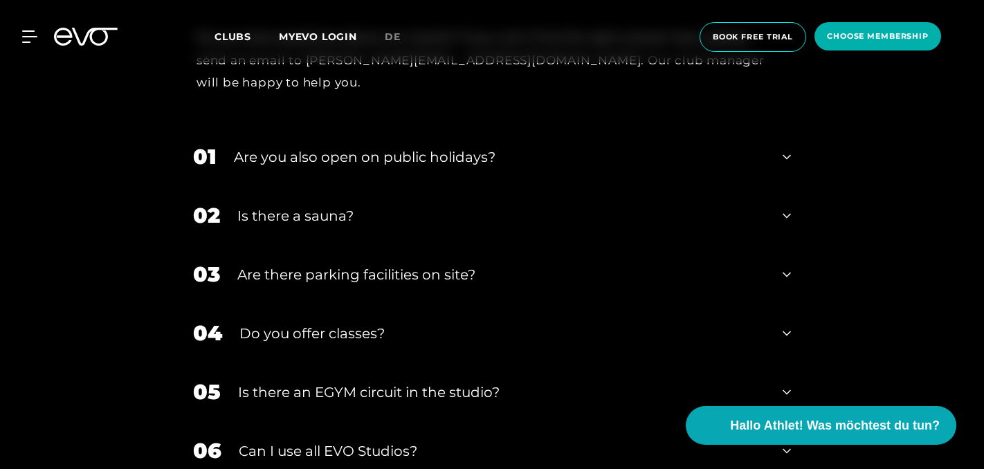
click at [789, 208] on icon at bounding box center [786, 216] width 8 height 17
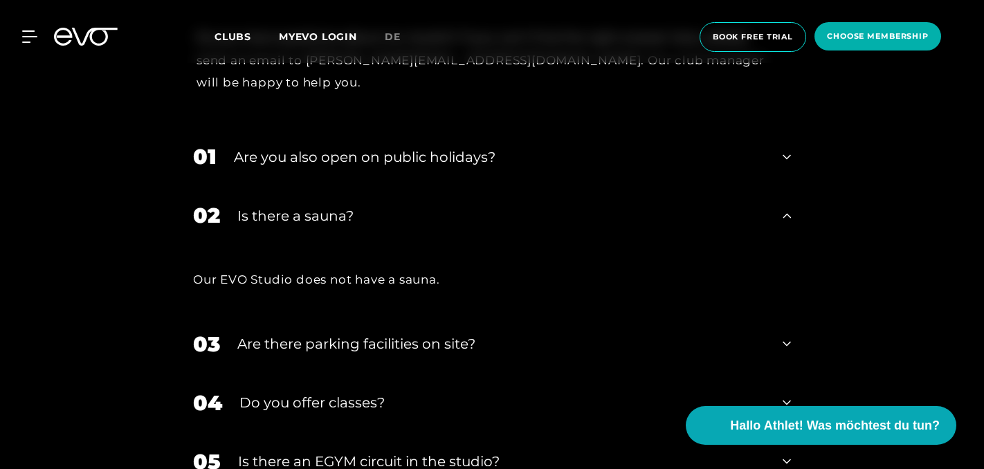
click at [782, 149] on icon at bounding box center [786, 157] width 8 height 17
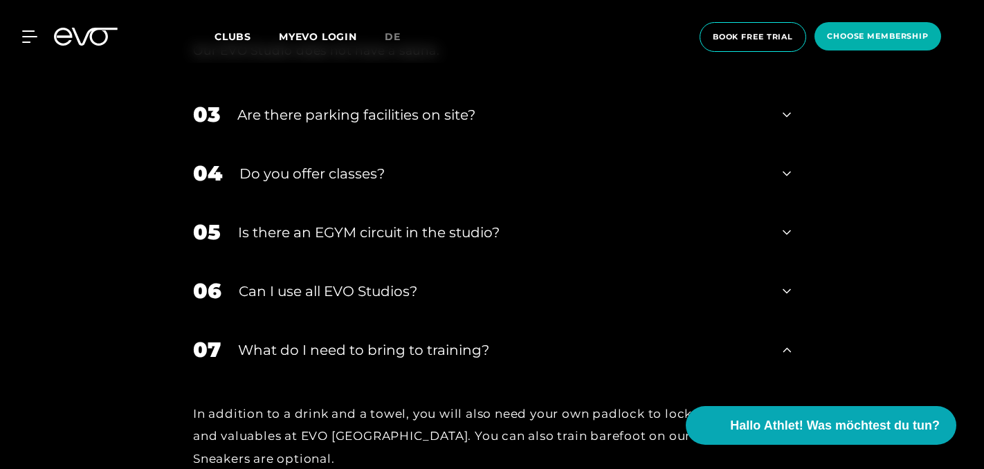
scroll to position [4818, 0]
